Goal: Task Accomplishment & Management: Use online tool/utility

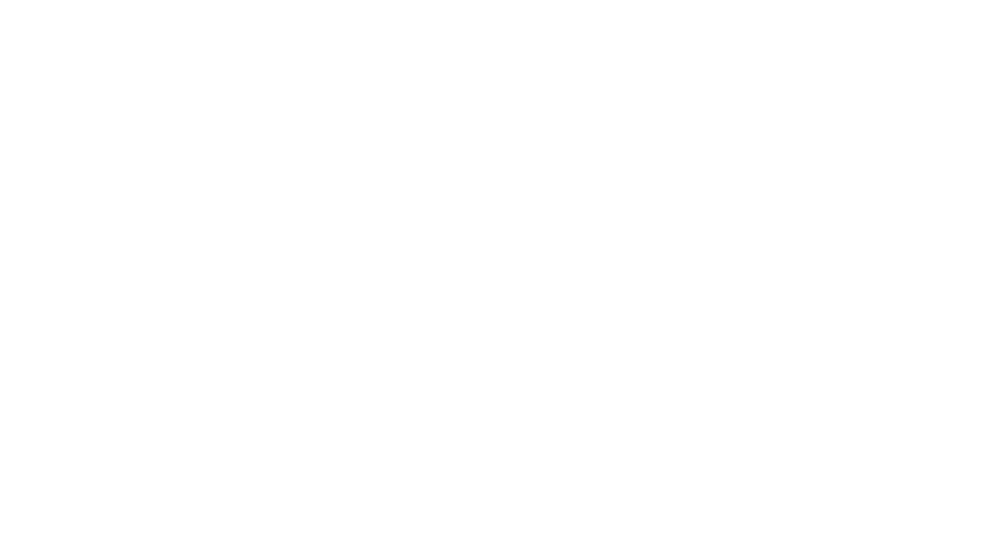
click at [497, 31] on div at bounding box center [497, 124] width 973 height 249
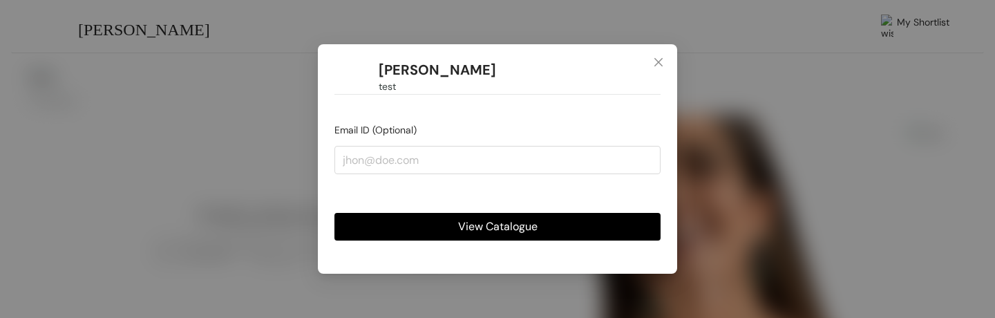
click at [480, 225] on span "View Catalogue" at bounding box center [497, 226] width 79 height 17
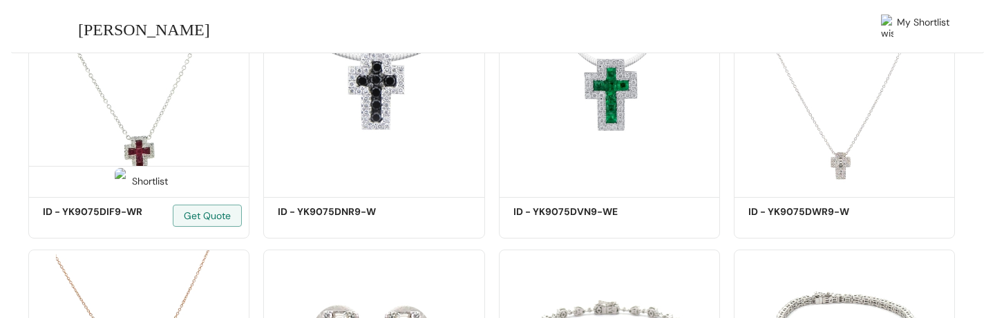
scroll to position [341, 0]
click at [133, 180] on div "Shortlist" at bounding box center [139, 181] width 58 height 13
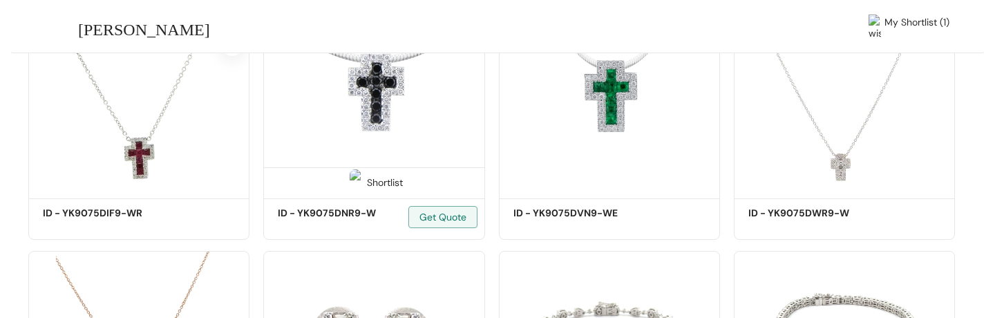
click at [364, 189] on span at bounding box center [356, 186] width 22 height 22
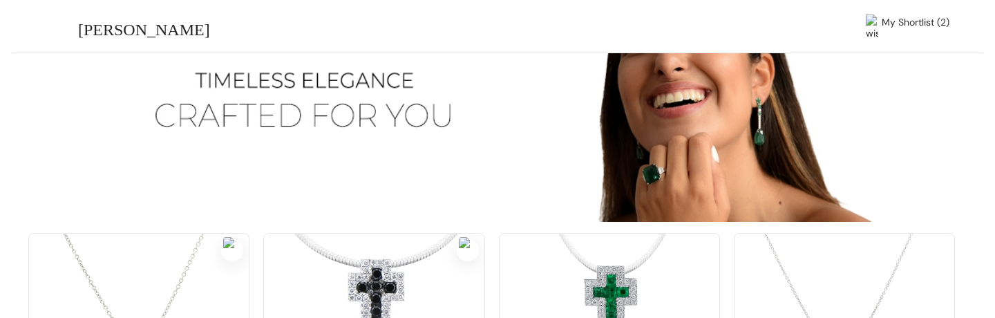
scroll to position [0, 0]
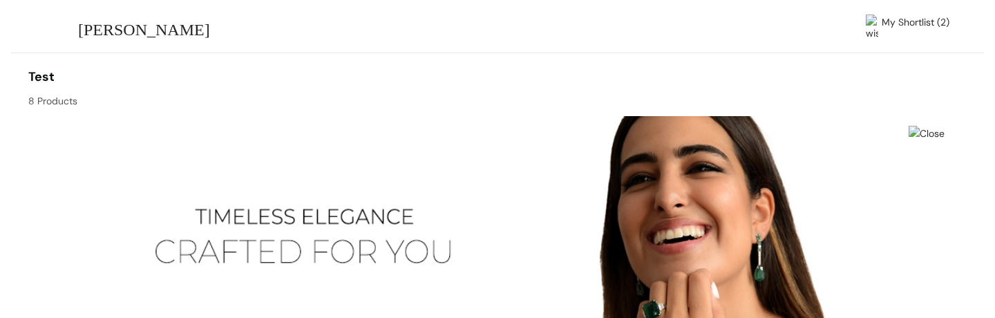
click at [892, 25] on span "My Shortlist (2)" at bounding box center [916, 28] width 68 height 26
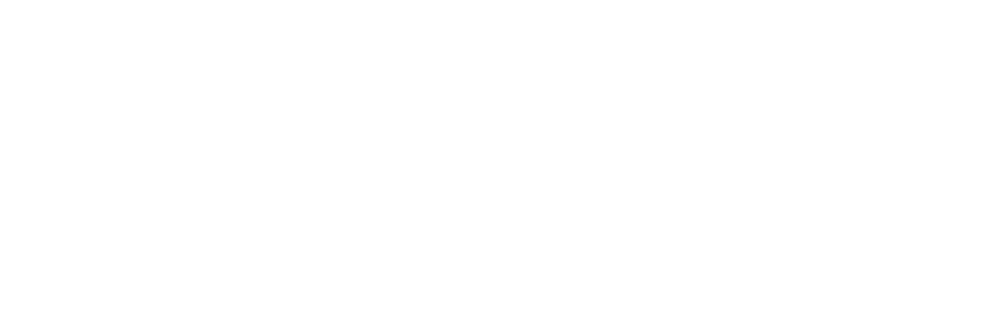
click at [496, 178] on div at bounding box center [497, 124] width 973 height 249
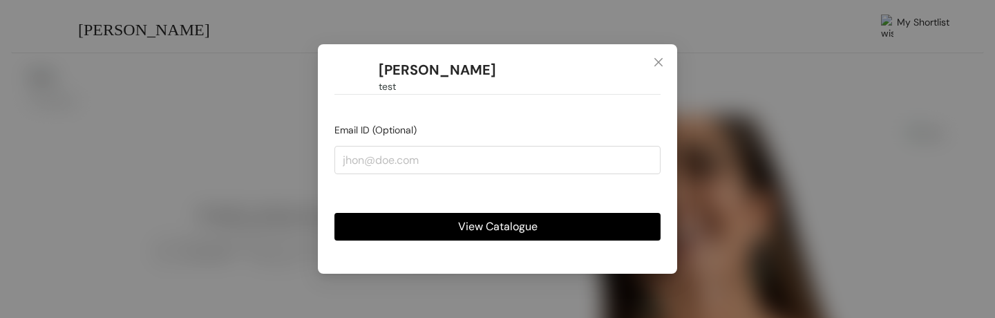
click at [534, 229] on span "View Catalogue" at bounding box center [497, 226] width 79 height 17
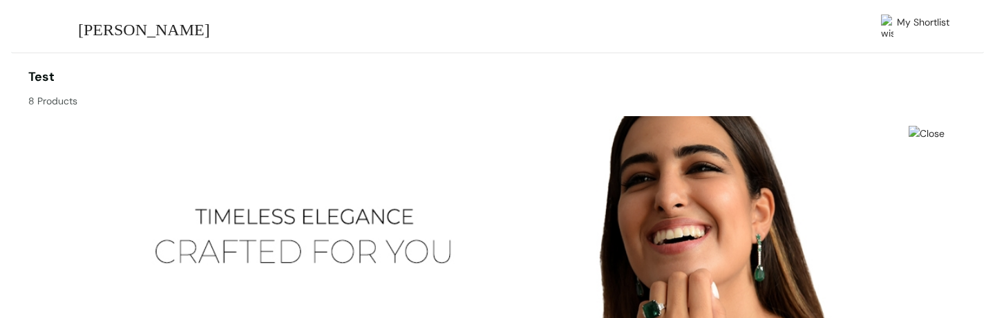
scroll to position [532, 0]
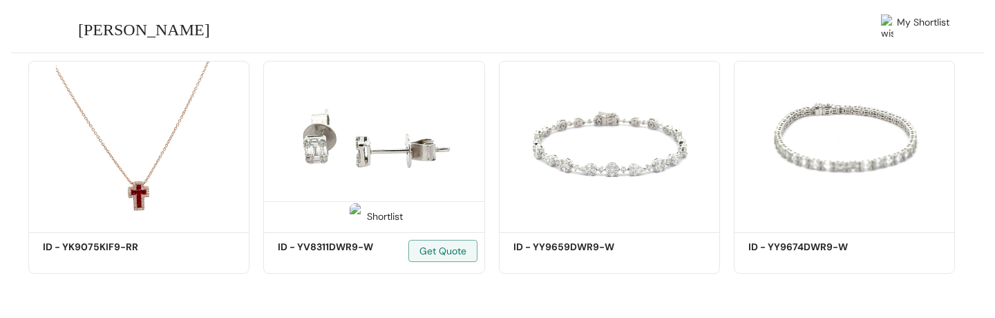
click at [402, 221] on div "Shortlist" at bounding box center [374, 215] width 58 height 13
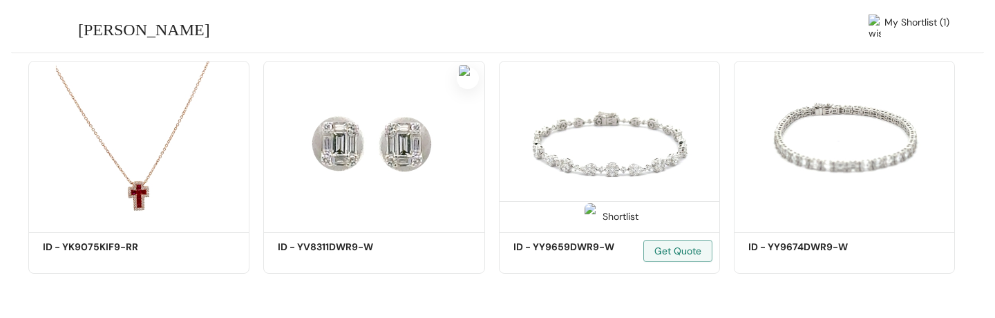
click at [583, 214] on span at bounding box center [592, 220] width 22 height 22
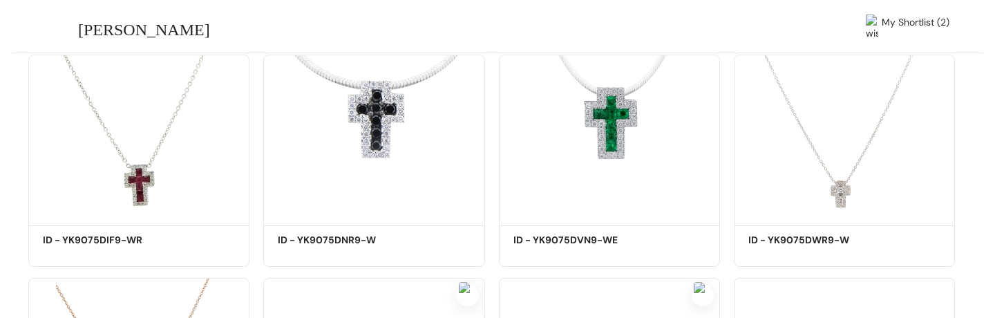
scroll to position [0, 0]
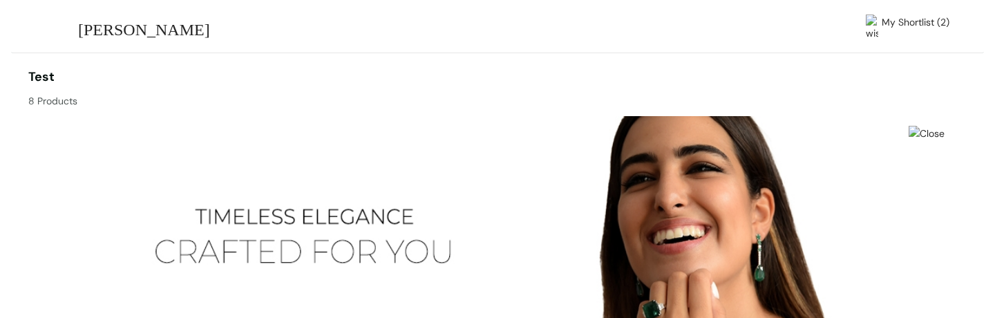
click at [902, 19] on span "My Shortlist (2)" at bounding box center [916, 28] width 68 height 26
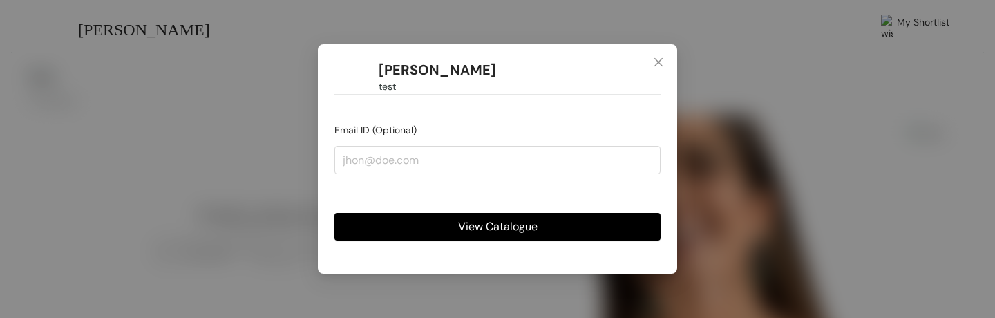
click at [467, 227] on span "View Catalogue" at bounding box center [497, 226] width 79 height 17
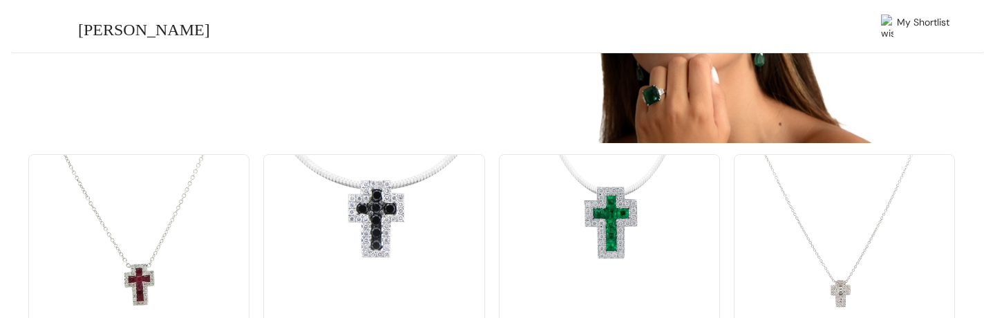
scroll to position [216, 0]
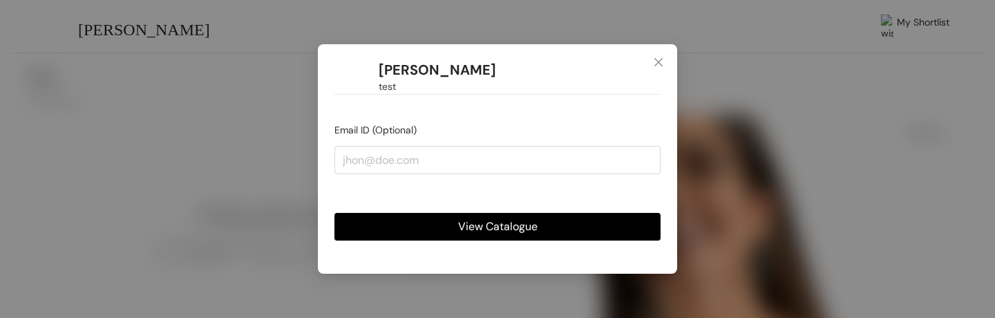
click at [485, 229] on span "View Catalogue" at bounding box center [497, 226] width 79 height 17
click at [505, 227] on span "View Catalogue" at bounding box center [497, 226] width 79 height 17
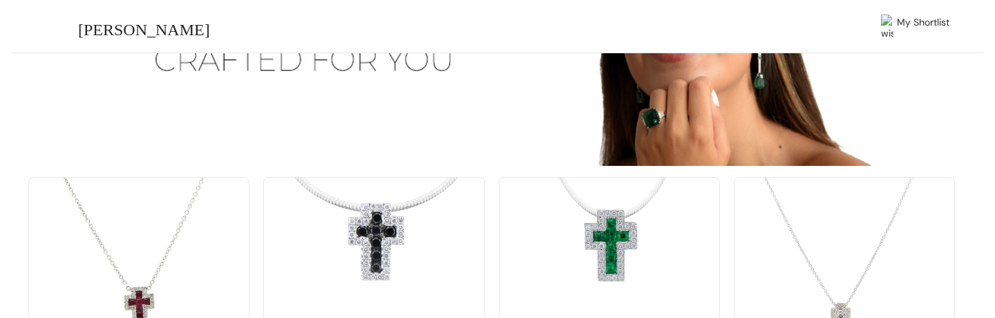
scroll to position [532, 0]
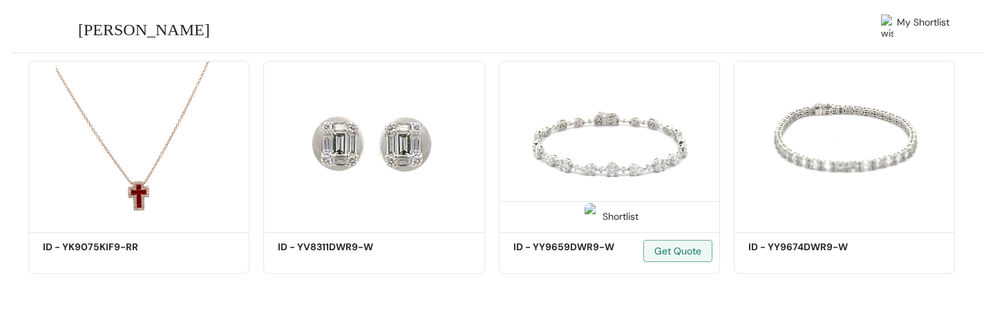
click at [609, 218] on div "Shortlist" at bounding box center [610, 215] width 58 height 13
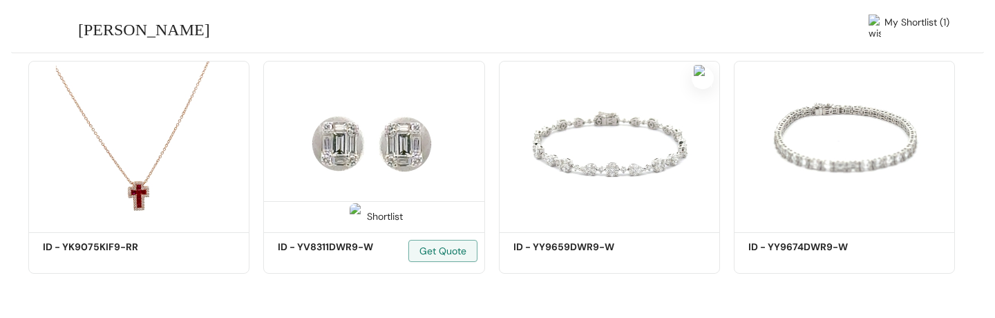
click at [374, 214] on div "Shortlist" at bounding box center [374, 215] width 58 height 13
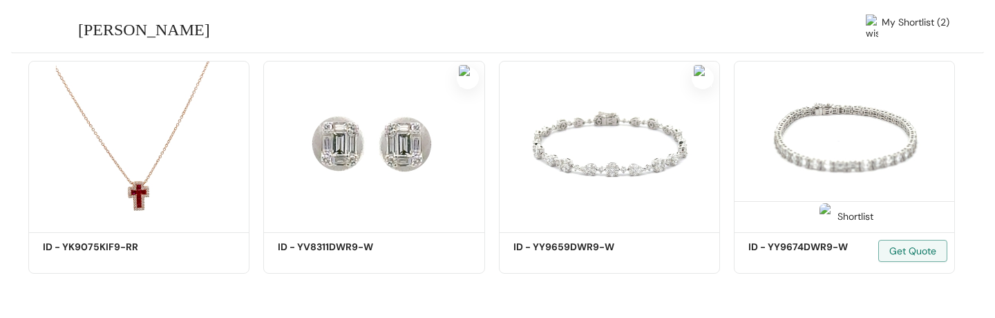
click at [861, 216] on div "Shortlist" at bounding box center [845, 215] width 58 height 13
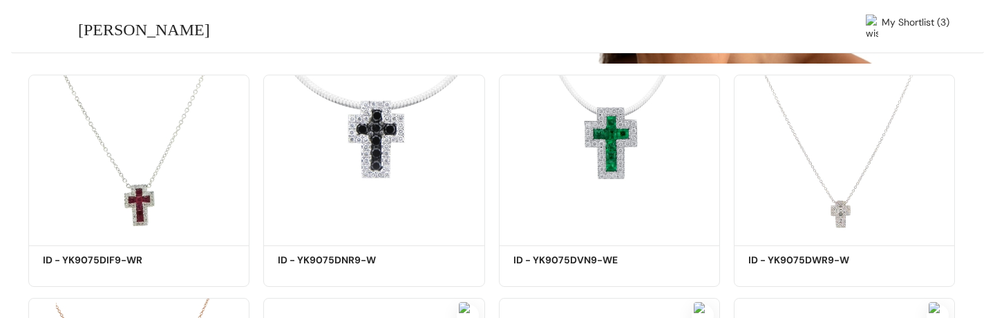
scroll to position [0, 0]
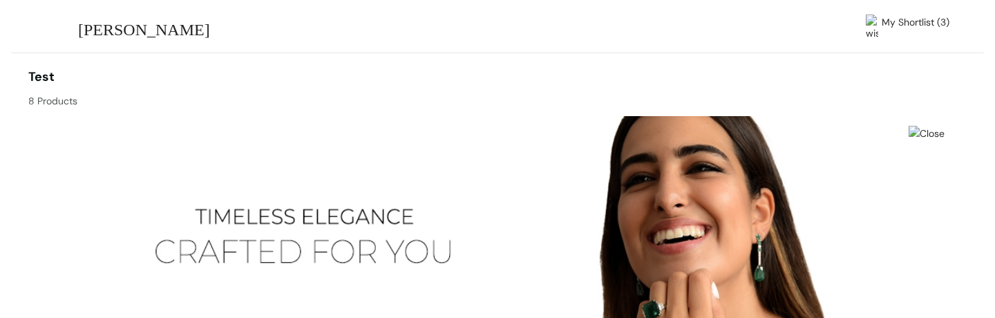
click at [928, 24] on span "My Shortlist (3)" at bounding box center [916, 28] width 68 height 26
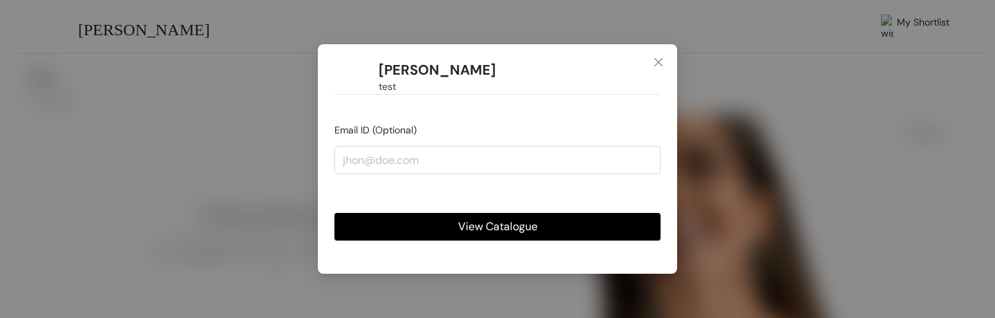
click at [517, 227] on span "View Catalogue" at bounding box center [497, 226] width 79 height 17
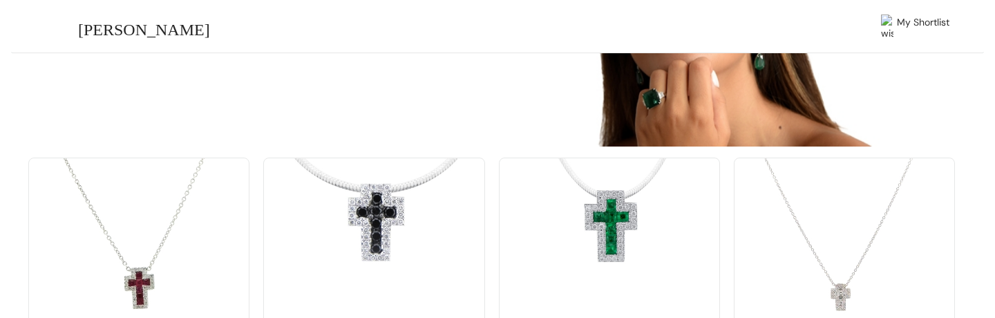
scroll to position [532, 0]
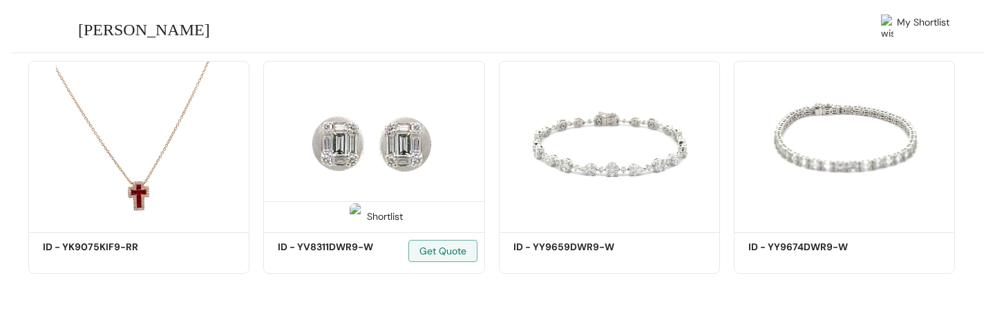
click at [366, 214] on div "Shortlist" at bounding box center [374, 215] width 58 height 13
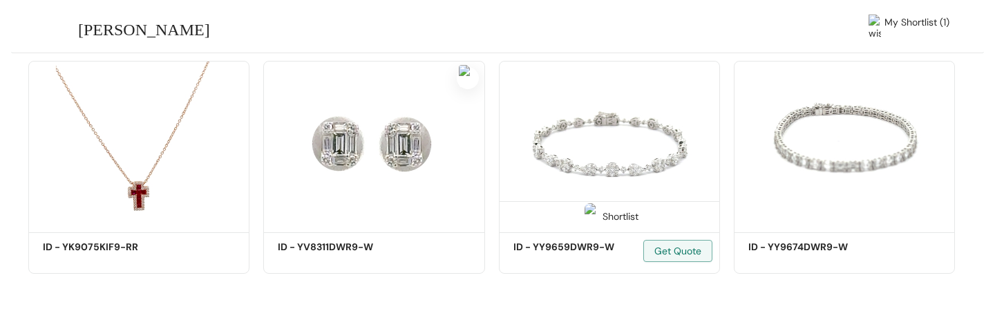
click at [577, 219] on div "Shortlist" at bounding box center [610, 215] width 220 height 28
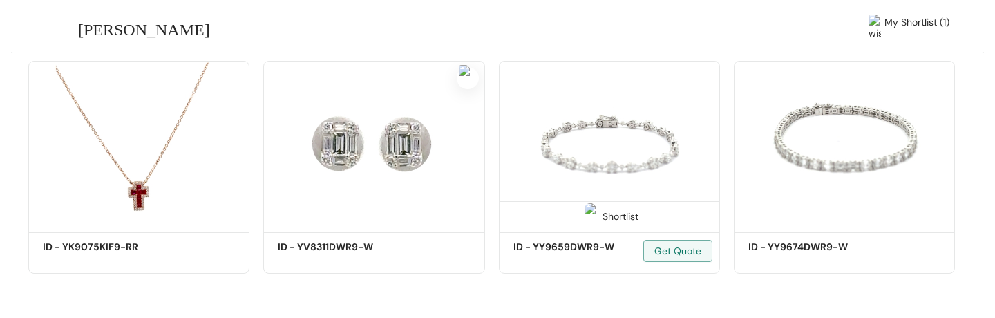
click at [615, 216] on div "Shortlist" at bounding box center [610, 215] width 58 height 13
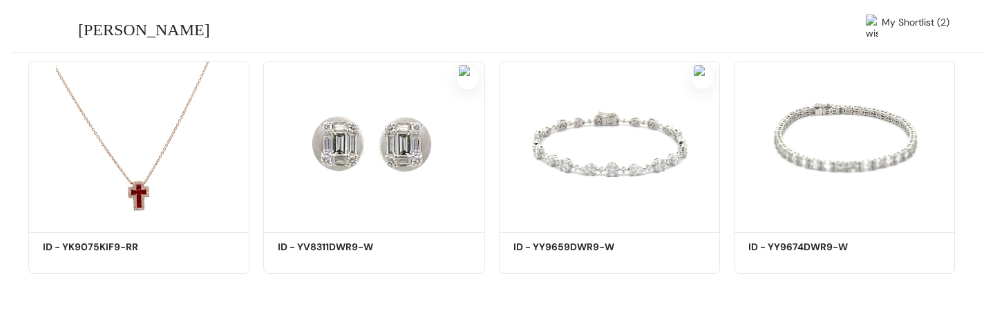
click at [906, 27] on span "My Shortlist (2)" at bounding box center [916, 28] width 68 height 26
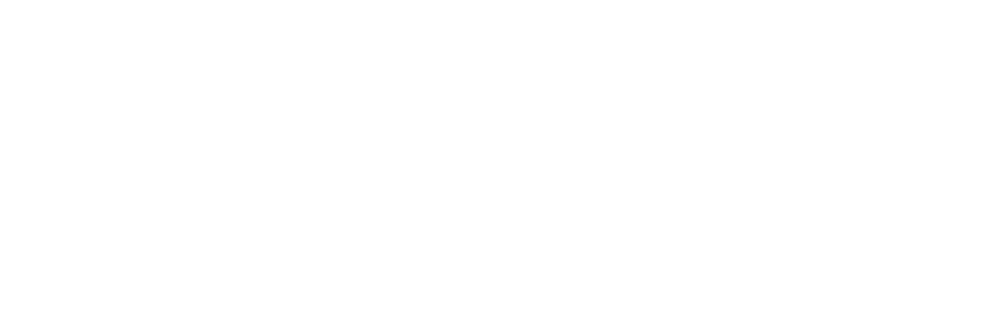
click at [346, 294] on body at bounding box center [497, 159] width 995 height 318
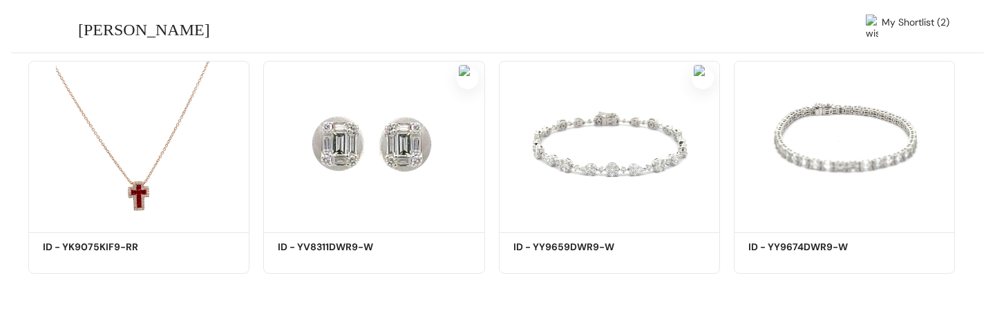
scroll to position [532, 0]
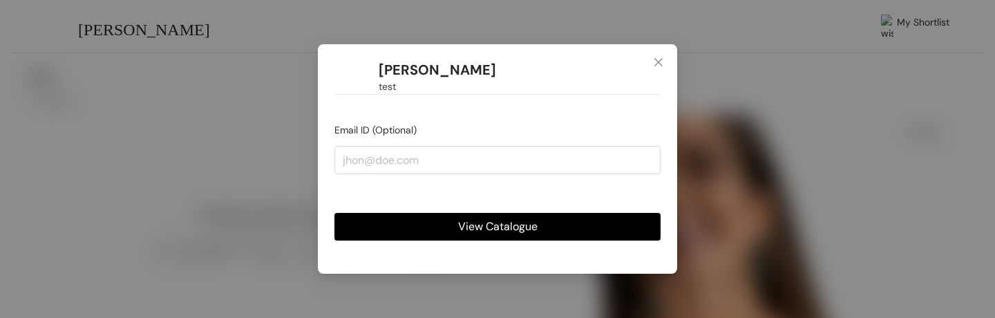
click at [412, 227] on button "View Catalogue" at bounding box center [498, 227] width 326 height 28
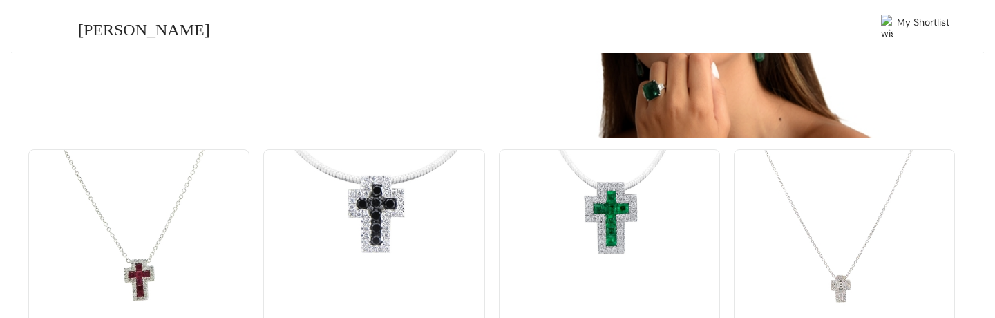
scroll to position [532, 0]
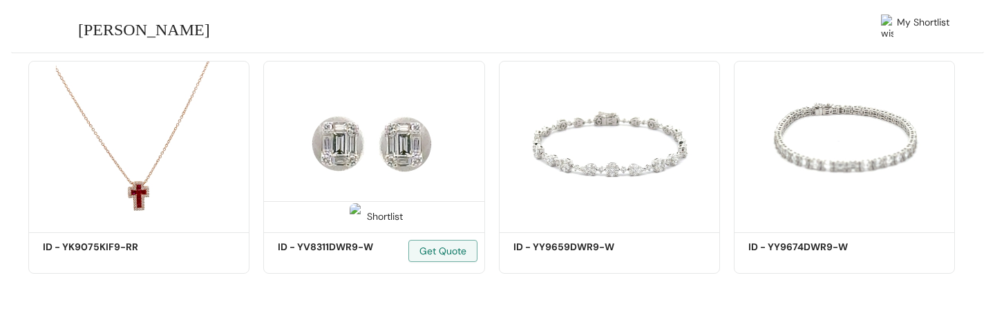
click at [354, 212] on img at bounding box center [356, 216] width 13 height 26
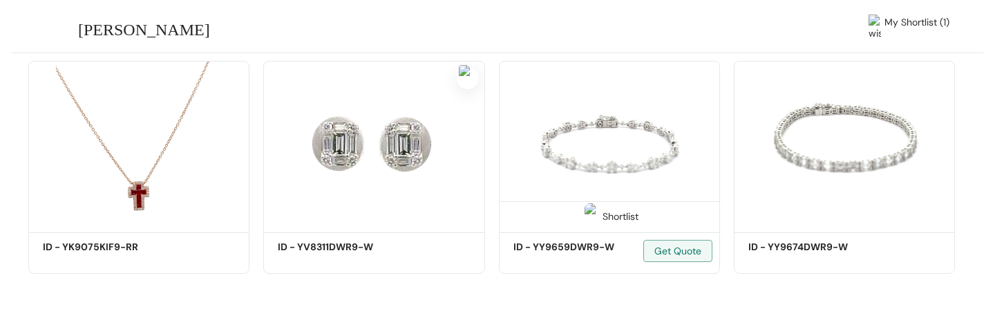
click at [561, 209] on div "Shortlist" at bounding box center [610, 215] width 220 height 28
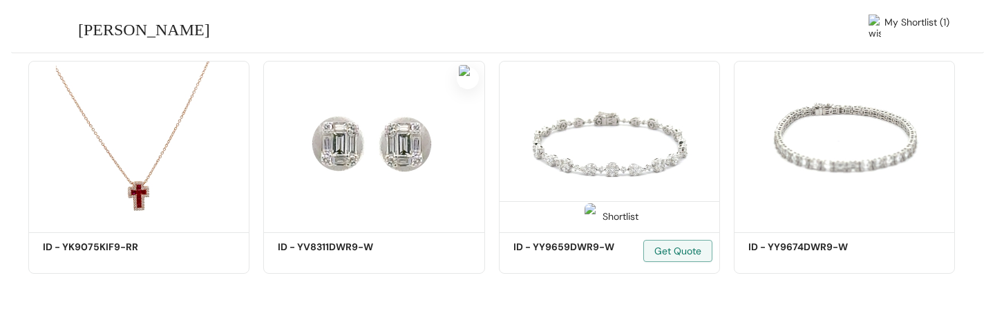
click at [606, 210] on div "Shortlist" at bounding box center [610, 215] width 58 height 13
click at [919, 31] on span "My Shortlist (2)" at bounding box center [916, 28] width 68 height 26
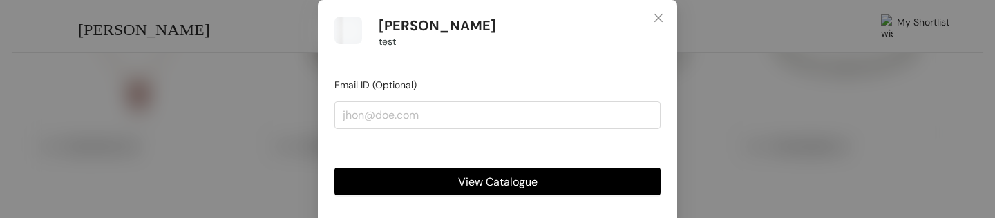
scroll to position [632, 0]
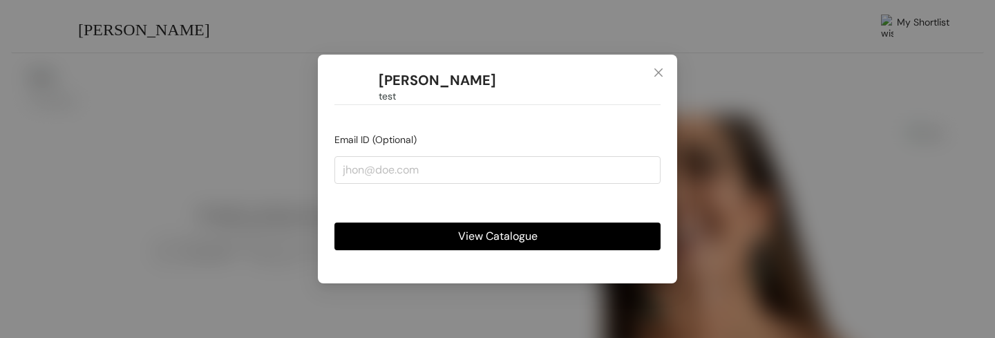
click at [503, 234] on span "View Catalogue" at bounding box center [497, 235] width 79 height 17
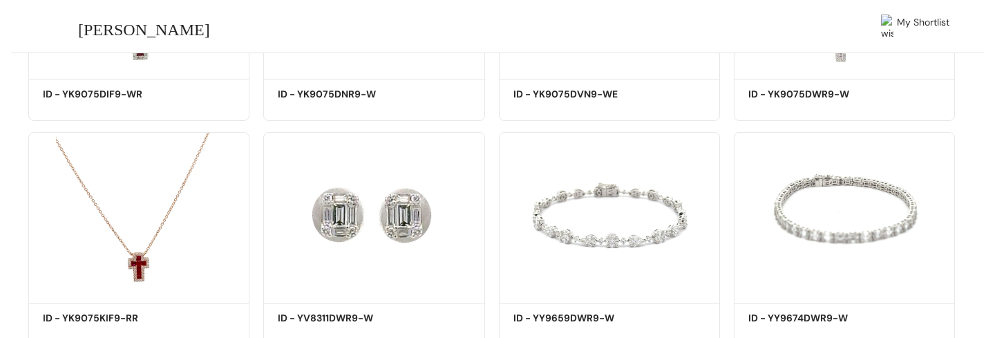
scroll to position [512, 0]
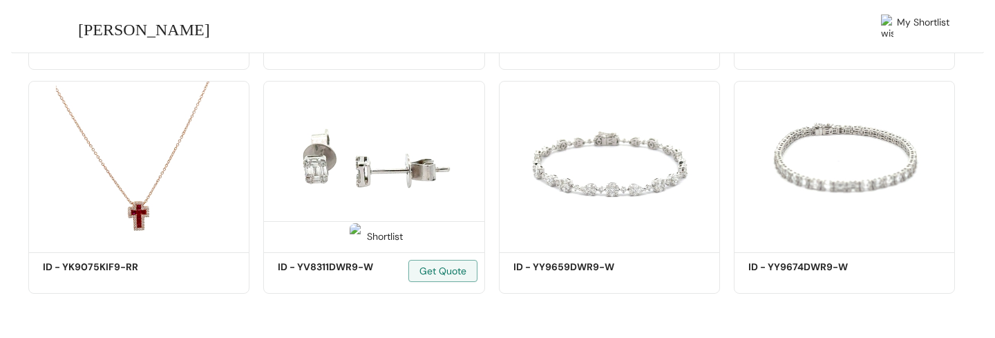
click at [377, 232] on div "Shortlist" at bounding box center [374, 235] width 58 height 13
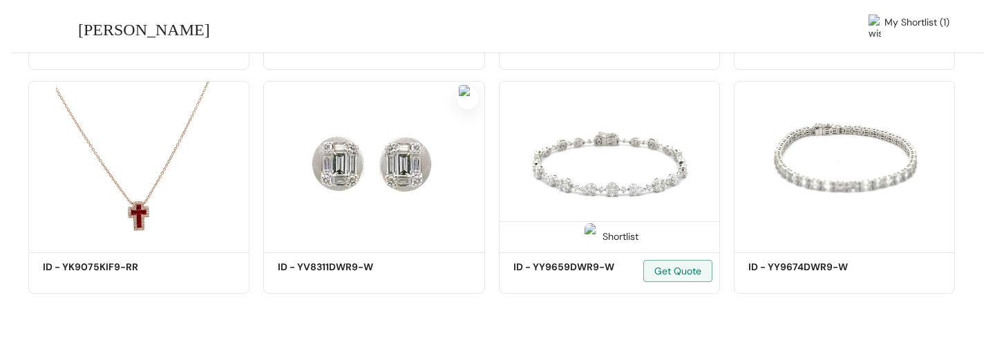
click at [610, 236] on div "Shortlist" at bounding box center [610, 235] width 58 height 13
click at [924, 25] on span "My Shortlist (2)" at bounding box center [916, 28] width 68 height 26
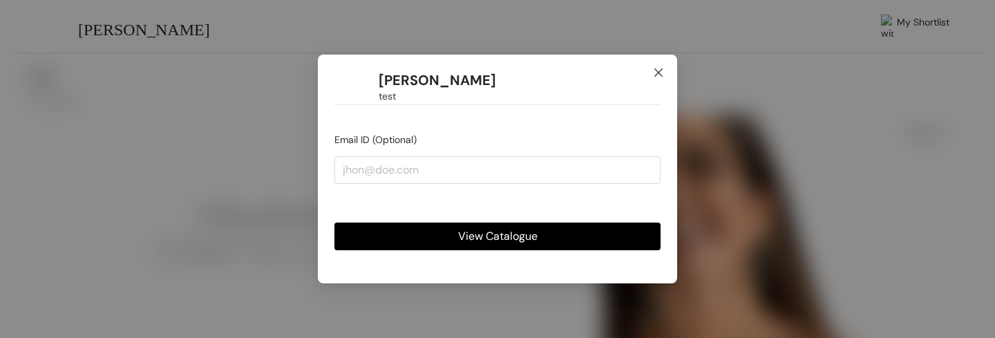
click at [659, 71] on icon "close" at bounding box center [658, 72] width 11 height 11
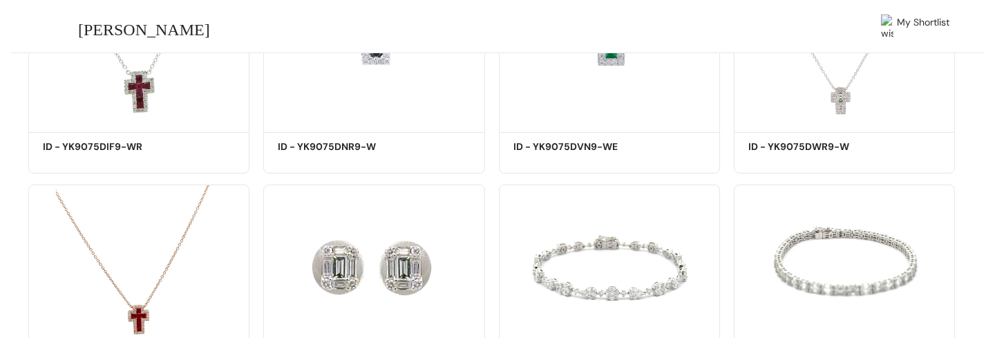
scroll to position [512, 0]
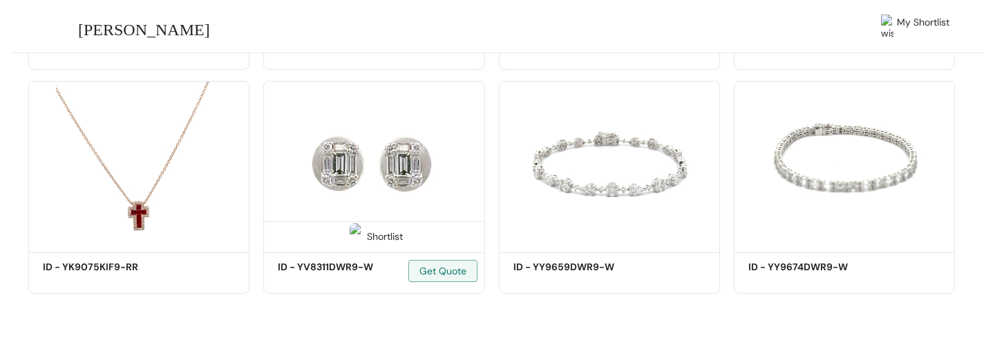
click at [367, 236] on div "Shortlist" at bounding box center [374, 235] width 58 height 13
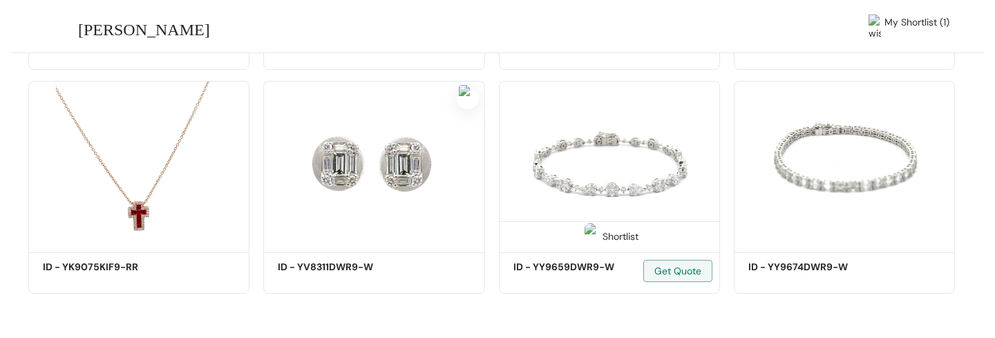
click at [610, 231] on div "Shortlist" at bounding box center [610, 235] width 58 height 13
click at [917, 26] on span "My Shortlist (2)" at bounding box center [916, 28] width 68 height 26
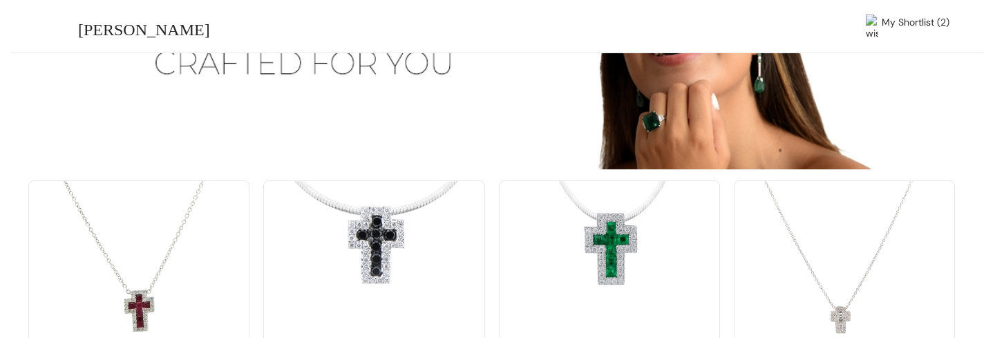
scroll to position [512, 0]
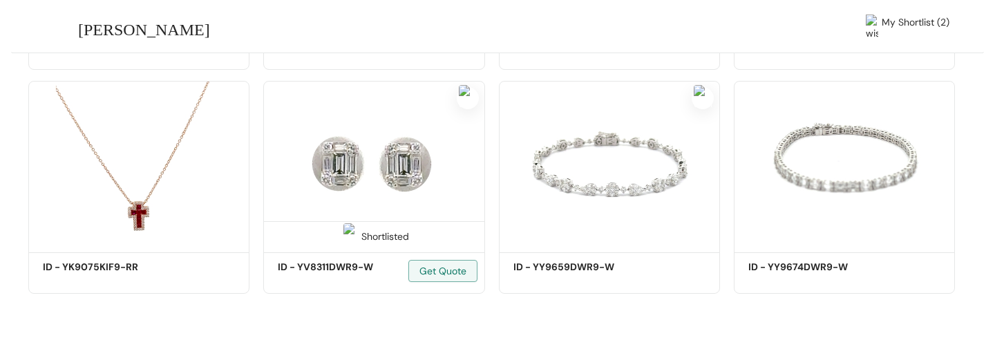
click at [393, 178] on img at bounding box center [373, 164] width 221 height 167
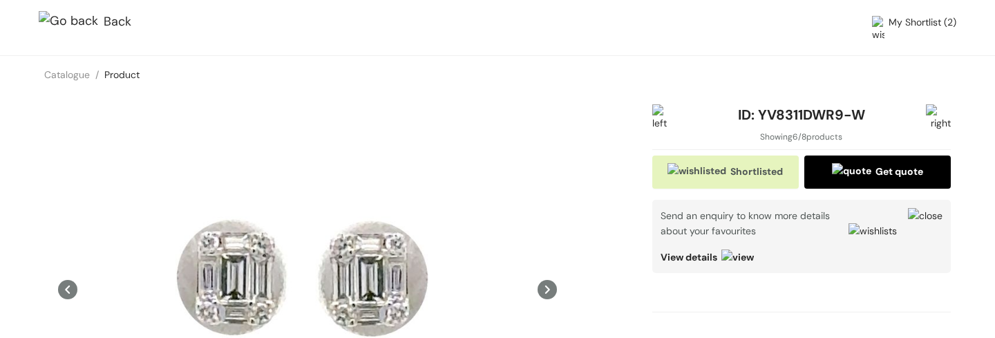
click at [934, 19] on span "My Shortlist (2)" at bounding box center [923, 30] width 68 height 30
click at [919, 24] on span "My Shortlist (2)" at bounding box center [923, 30] width 68 height 30
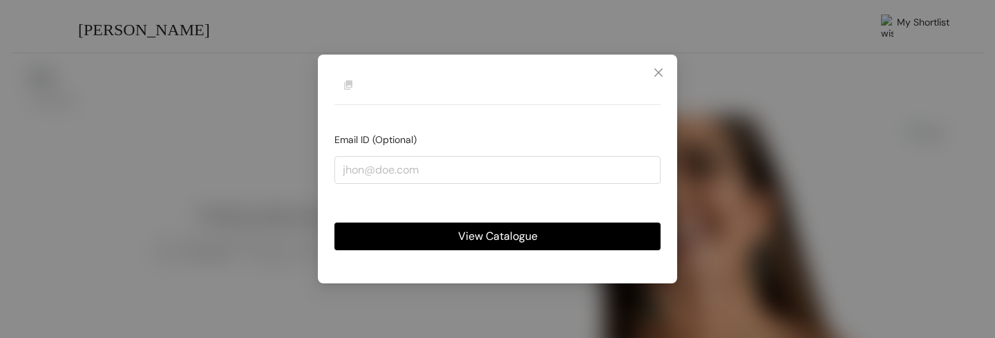
click at [489, 240] on span "View Catalogue" at bounding box center [497, 235] width 79 height 17
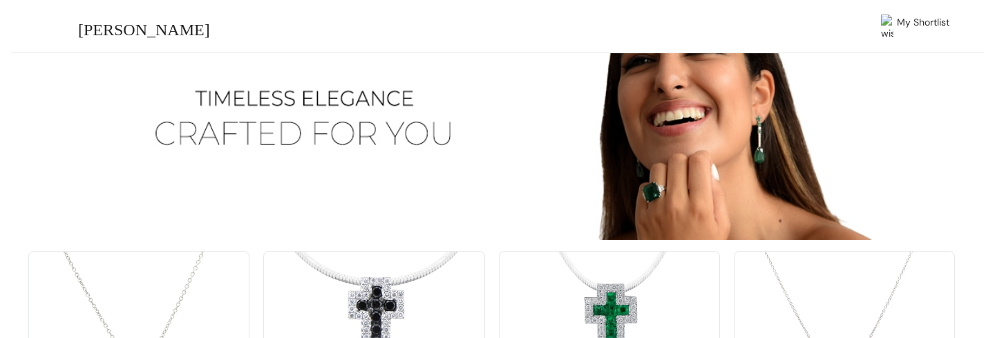
scroll to position [512, 0]
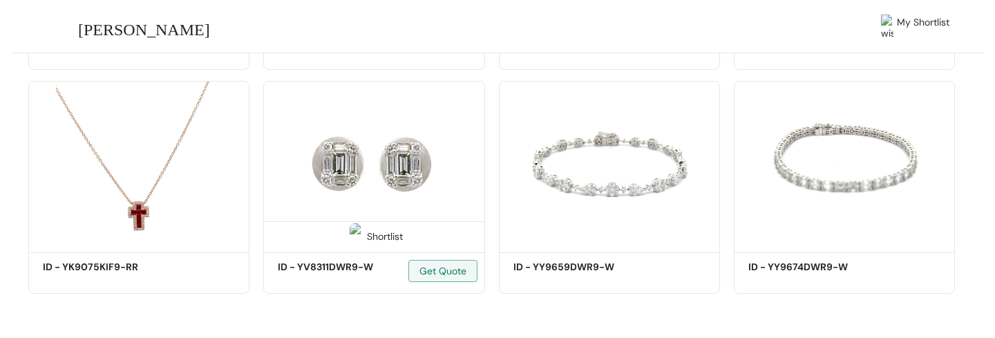
click at [380, 245] on div "Shortlist" at bounding box center [374, 235] width 220 height 28
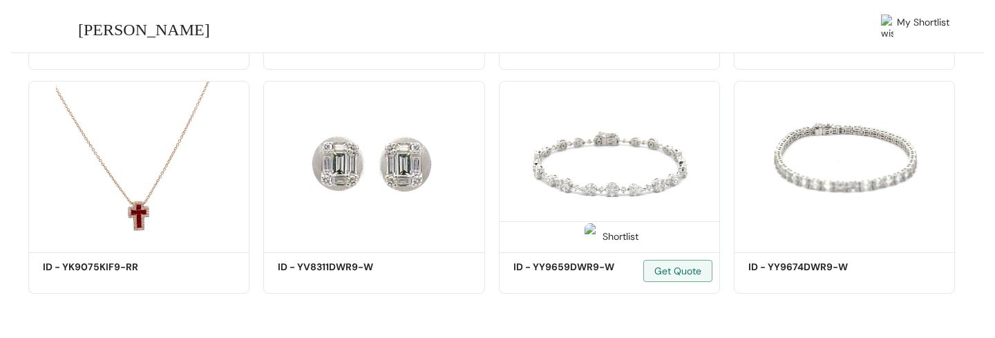
click at [601, 234] on div "Shortlist" at bounding box center [610, 235] width 58 height 13
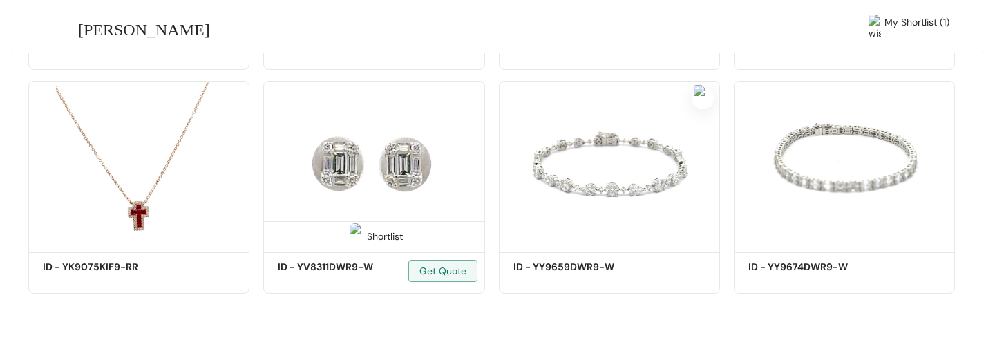
click at [384, 232] on div "Shortlist" at bounding box center [374, 235] width 58 height 13
click at [901, 26] on span "My Shortlist (2)" at bounding box center [916, 28] width 68 height 26
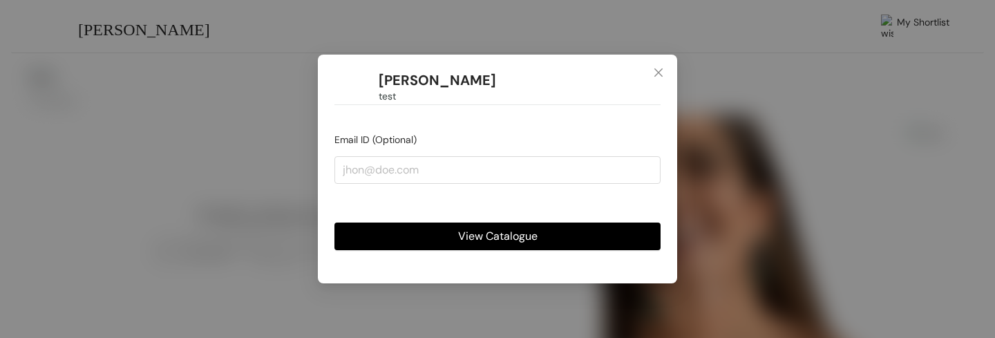
click at [433, 240] on button "View Catalogue" at bounding box center [498, 237] width 326 height 28
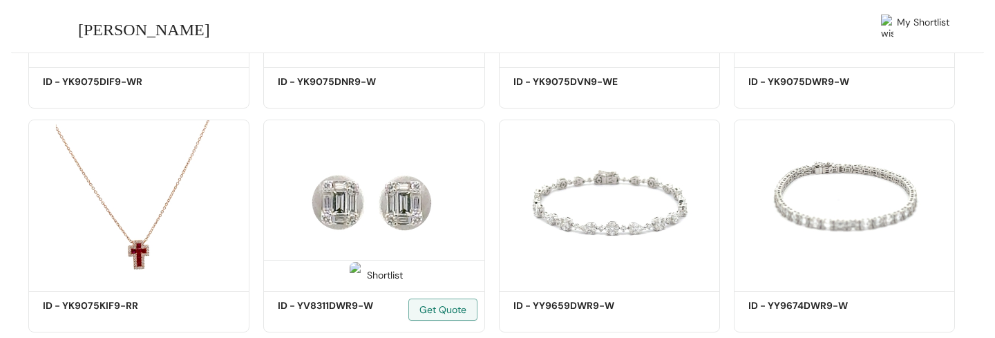
scroll to position [474, 0]
click at [386, 271] on div "Shortlist" at bounding box center [374, 273] width 58 height 13
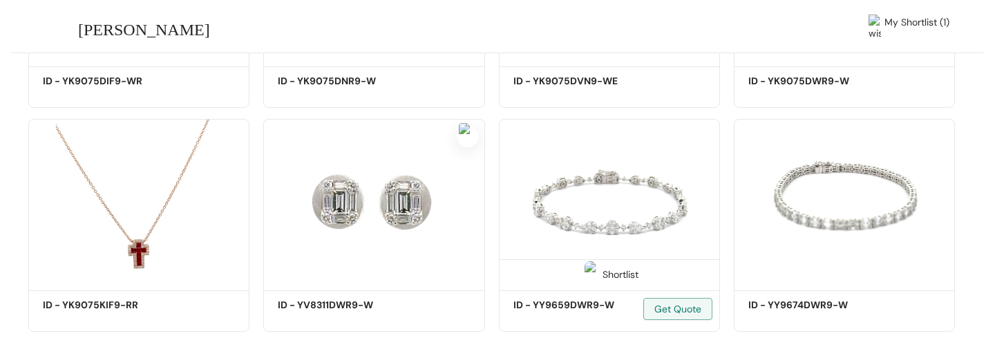
click at [602, 271] on div "Shortlist" at bounding box center [610, 273] width 58 height 13
click at [921, 23] on span "My Shortlist (2)" at bounding box center [916, 28] width 68 height 26
